Goal: Task Accomplishment & Management: Manage account settings

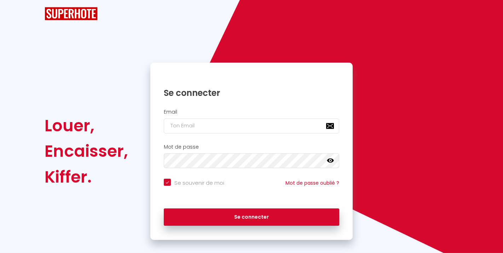
checkbox input "true"
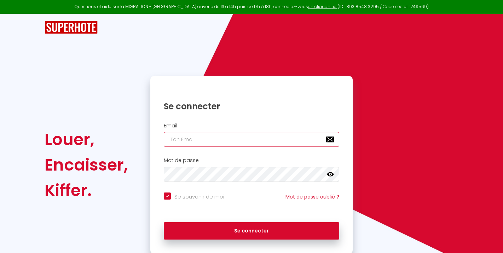
click at [250, 142] on input "email" at bounding box center [251, 139] width 175 height 15
type input "[EMAIL_ADDRESS][DOMAIN_NAME]"
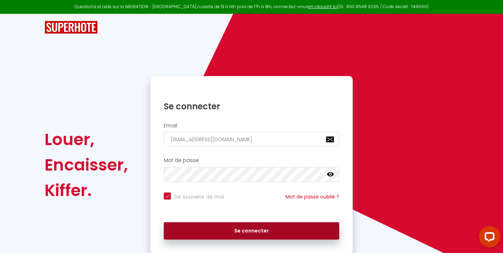
click at [259, 229] on button "Se connecter" at bounding box center [251, 231] width 175 height 18
checkbox input "true"
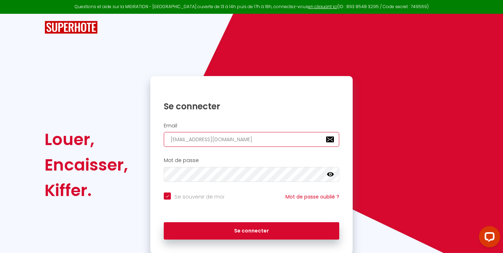
drag, startPoint x: 236, startPoint y: 137, endPoint x: 154, endPoint y: 131, distance: 82.9
click at [154, 131] on div "Email [EMAIL_ADDRESS][DOMAIN_NAME]" at bounding box center [251, 135] width 202 height 24
type input "L"
checkbox input "true"
type input "LE"
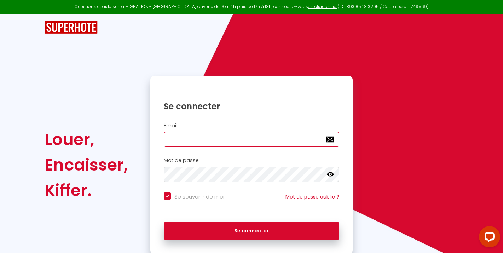
checkbox input "true"
type input "LES"
checkbox input "true"
type input "LE"
checkbox input "true"
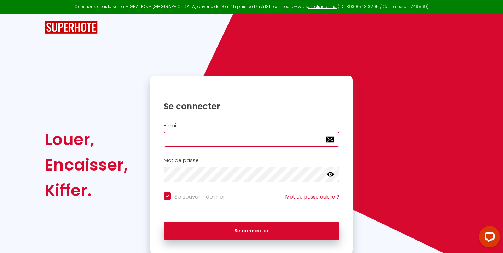
type input "L"
checkbox input "true"
type input "l"
checkbox input "true"
type input "le"
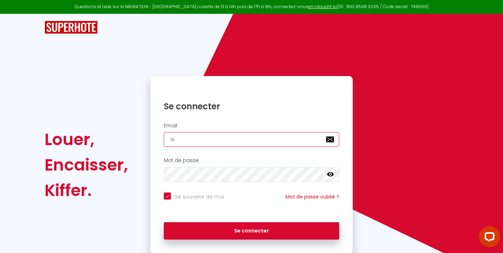
checkbox input "true"
type input "les"
checkbox input "true"
type input "[PERSON_NAME]"
checkbox input "true"
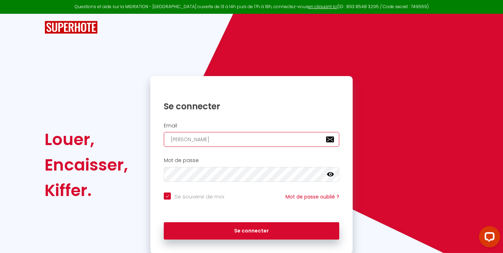
type input "[PERSON_NAME]"
checkbox input "true"
type input "lesano"
checkbox input "true"
type input "lesanon"
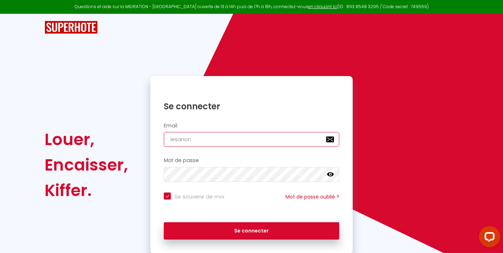
checkbox input "true"
type input "lesanony"
checkbox input "true"
type input "lesanonym"
checkbox input "true"
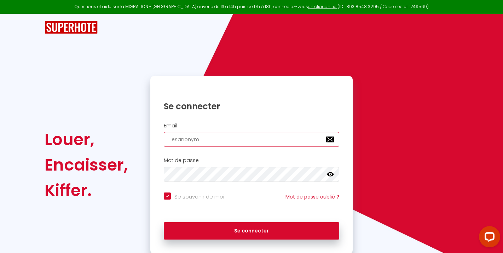
type input "lesanonyme"
checkbox input "true"
type input "lesanonymes"
checkbox input "true"
type input "lesanonymes5"
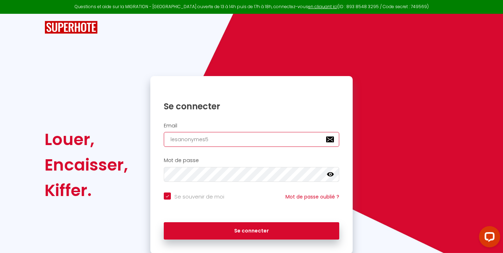
checkbox input "true"
type input "lesanonymes59"
checkbox input "true"
type input "lesanonymes591"
checkbox input "true"
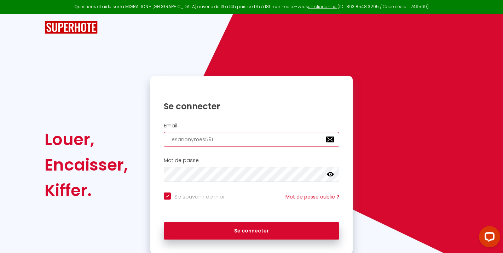
type input "lesanonymes5910"
checkbox input "true"
type input "lesanonymes59100"
checkbox input "true"
type input "lesanonymes59100@"
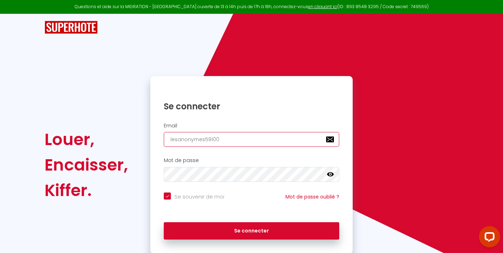
checkbox input "true"
type input "lesanonymes59100@g"
checkbox input "true"
type input "lesanonymes59100@gm"
checkbox input "true"
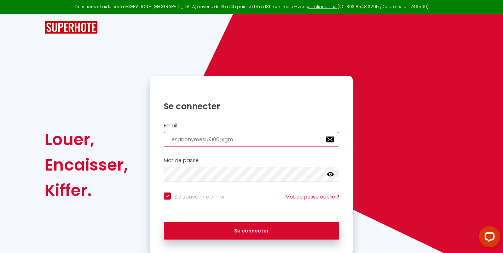
type input "lesanonymes59100@gma"
checkbox input "true"
type input "lesanonymes59100@gmai"
checkbox input "true"
type input "[EMAIL_ADDRESS]"
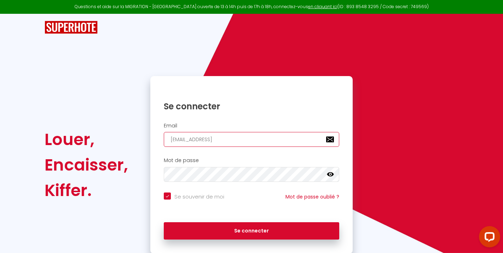
checkbox input "true"
type input "[EMAIL_ADDRESS]."
checkbox input "true"
type input "lesanonymes59100@gmail.c"
checkbox input "true"
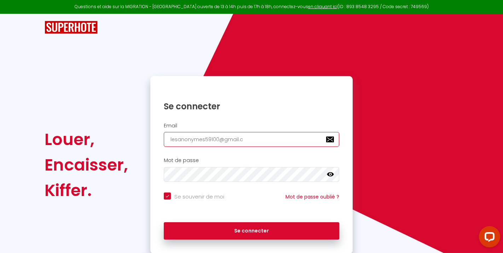
type input "[EMAIL_ADDRESS][DOMAIN_NAME]"
checkbox input "true"
type input "[EMAIL_ADDRESS][DOMAIN_NAME]"
checkbox input "true"
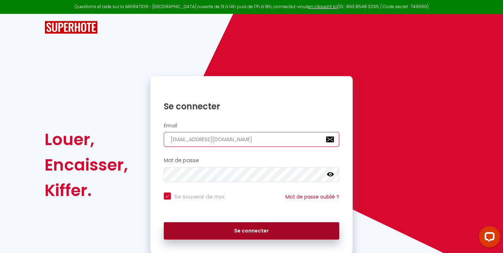
type input "[EMAIL_ADDRESS][DOMAIN_NAME]"
click at [202, 234] on button "Se connecter" at bounding box center [251, 231] width 175 height 18
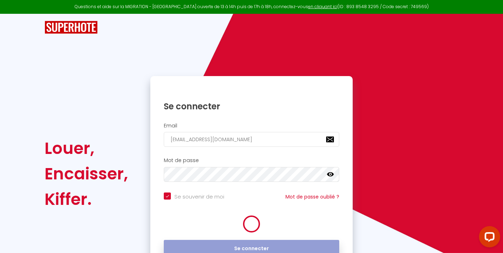
checkbox input "true"
